Goal: Task Accomplishment & Management: Manage account settings

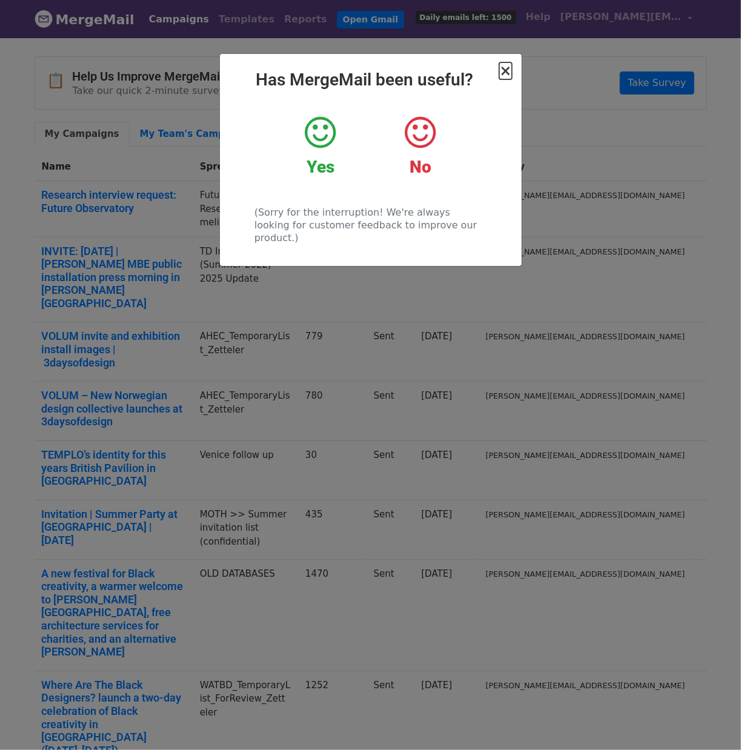
click at [510, 72] on span "×" at bounding box center [505, 70] width 12 height 17
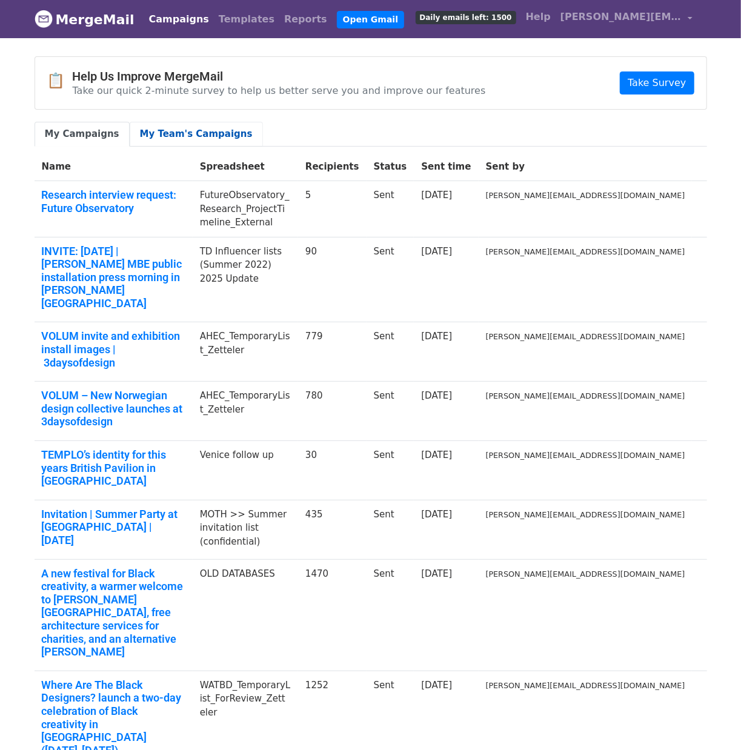
click at [196, 135] on link "My Team's Campaigns" at bounding box center [196, 134] width 133 height 25
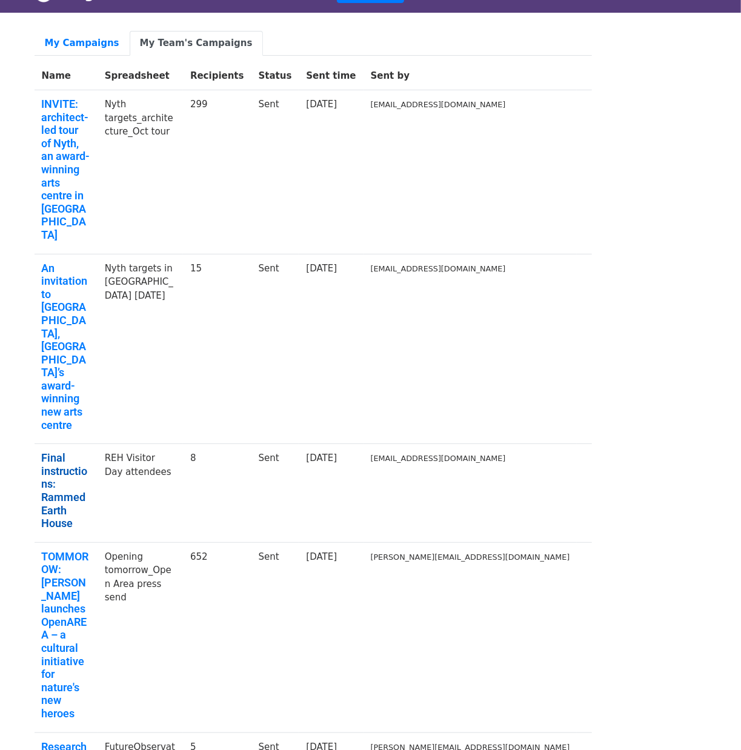
scroll to position [28, 0]
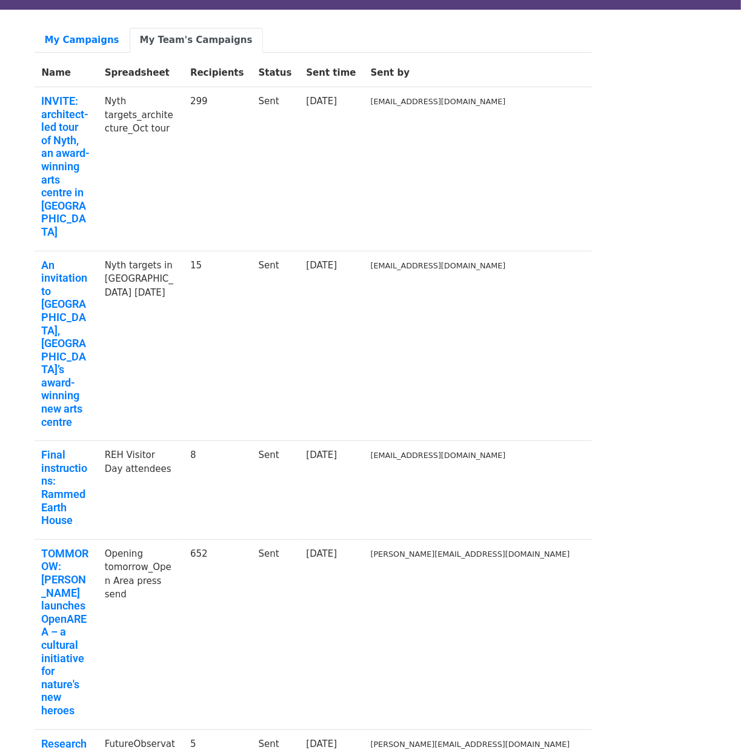
click at [183, 441] on td "REH Visitor Day attendees" at bounding box center [140, 490] width 85 height 99
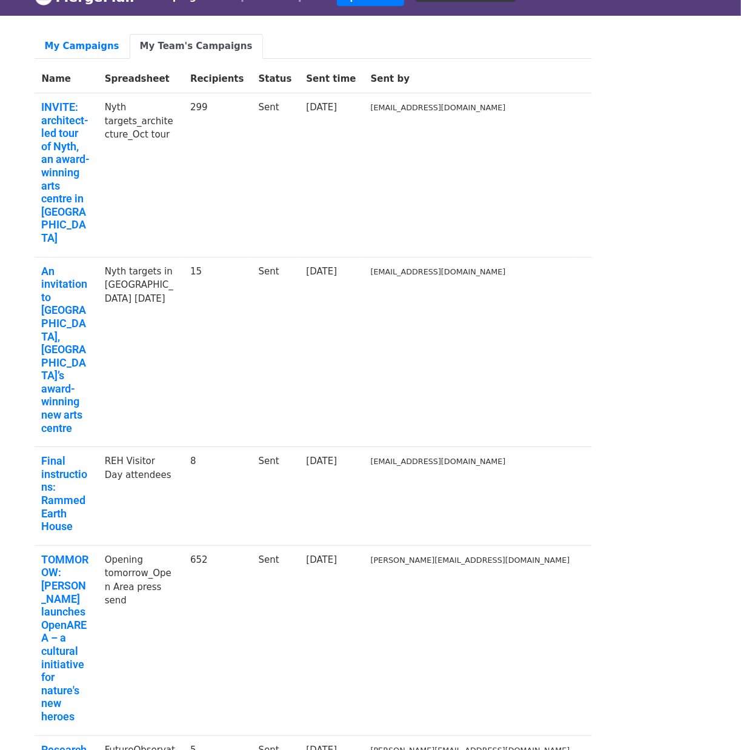
click at [183, 447] on td "REH Visitor Day attendees" at bounding box center [140, 496] width 85 height 99
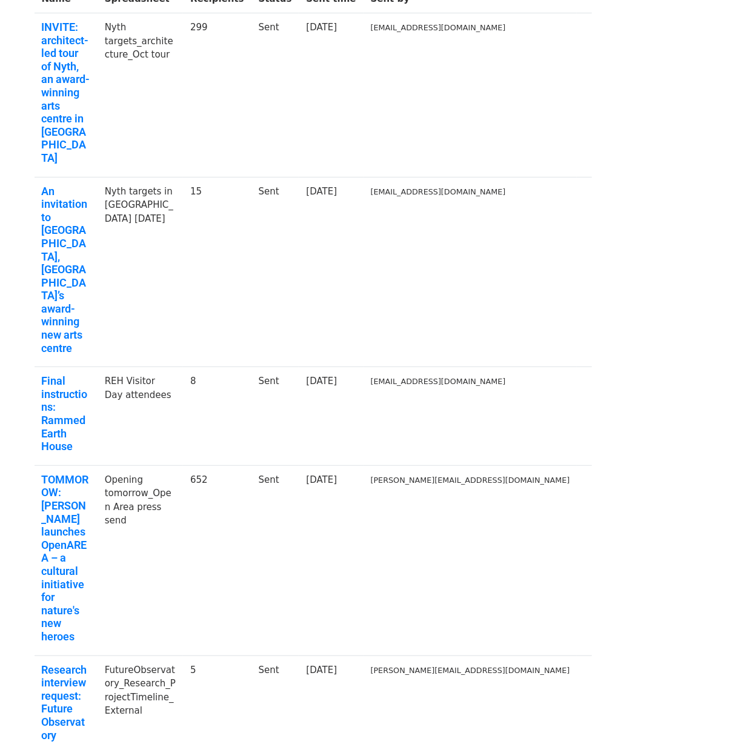
scroll to position [108, 0]
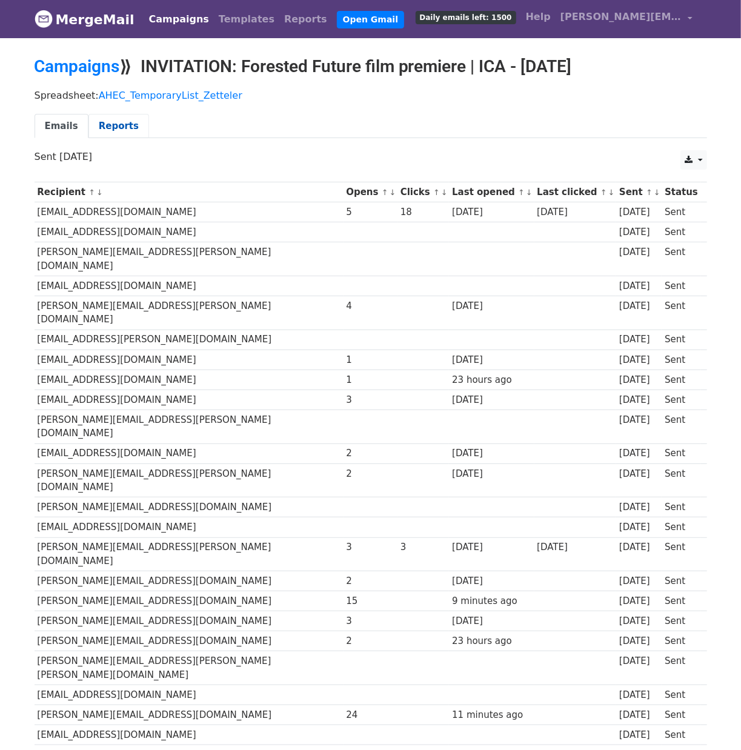
click at [98, 139] on link "Reports" at bounding box center [118, 126] width 61 height 25
